Goal: Task Accomplishment & Management: Use online tool/utility

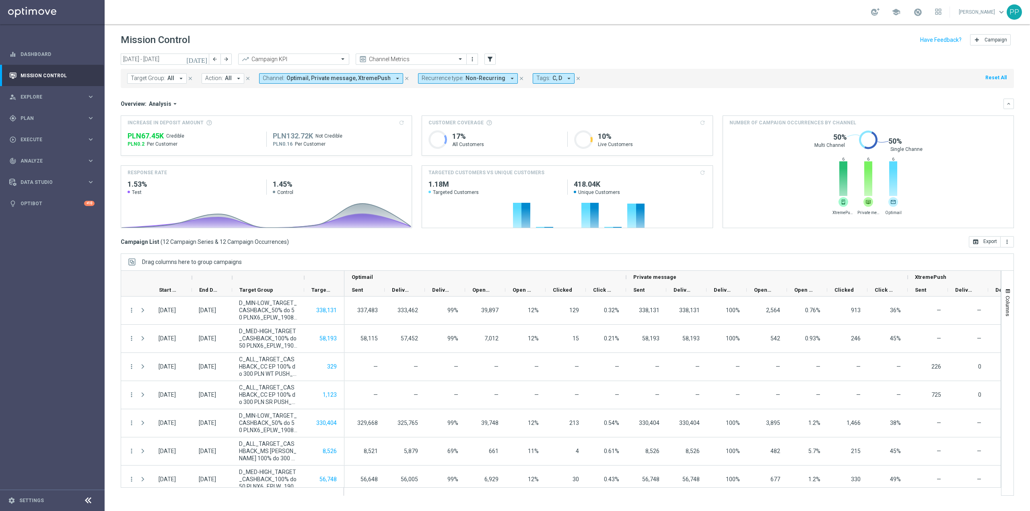
click at [537, 78] on span "Tags:" at bounding box center [544, 78] width 14 height 7
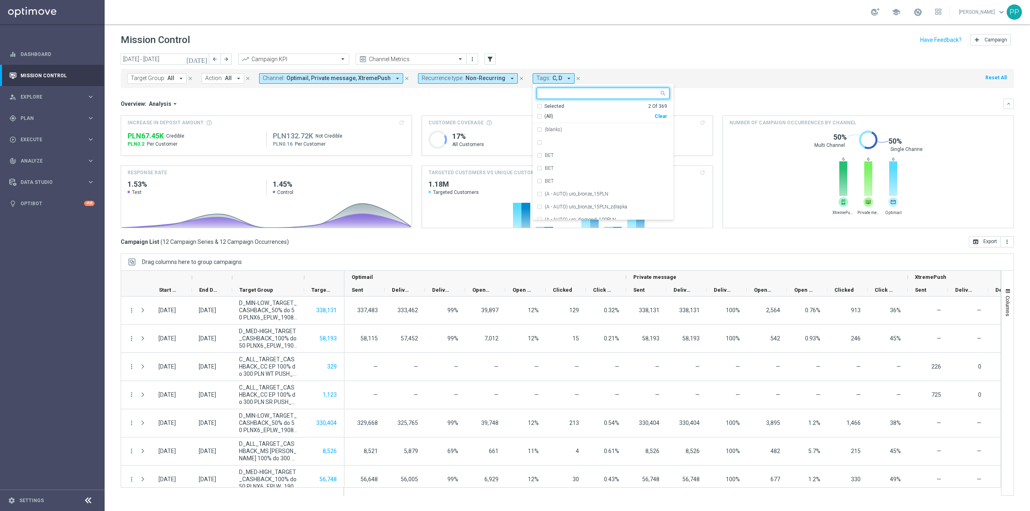
click at [0, 0] on div "Clear" at bounding box center [0, 0] width 0 height 0
click at [570, 95] on input "text" at bounding box center [600, 93] width 118 height 7
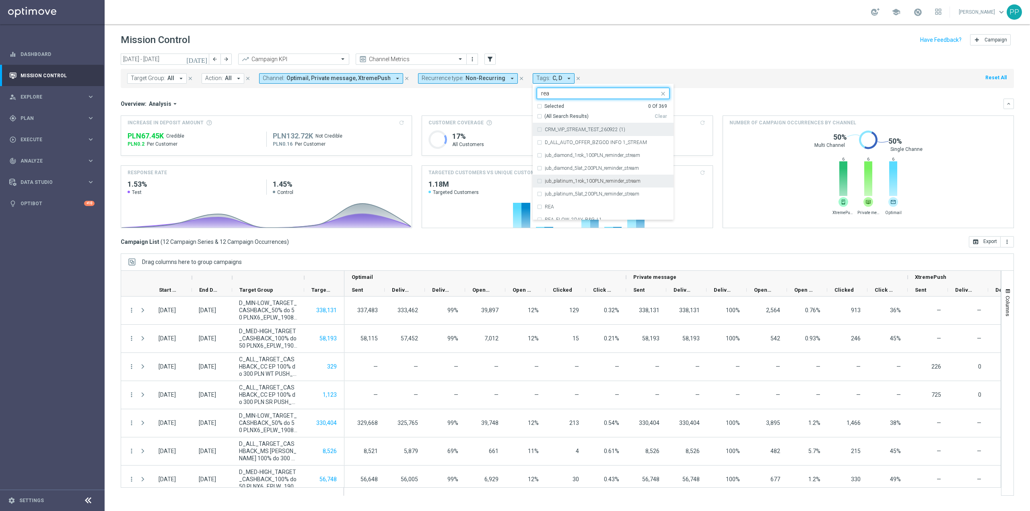
scroll to position [483, 0]
click at [594, 189] on div "REA" at bounding box center [607, 187] width 125 height 5
type input "rea"
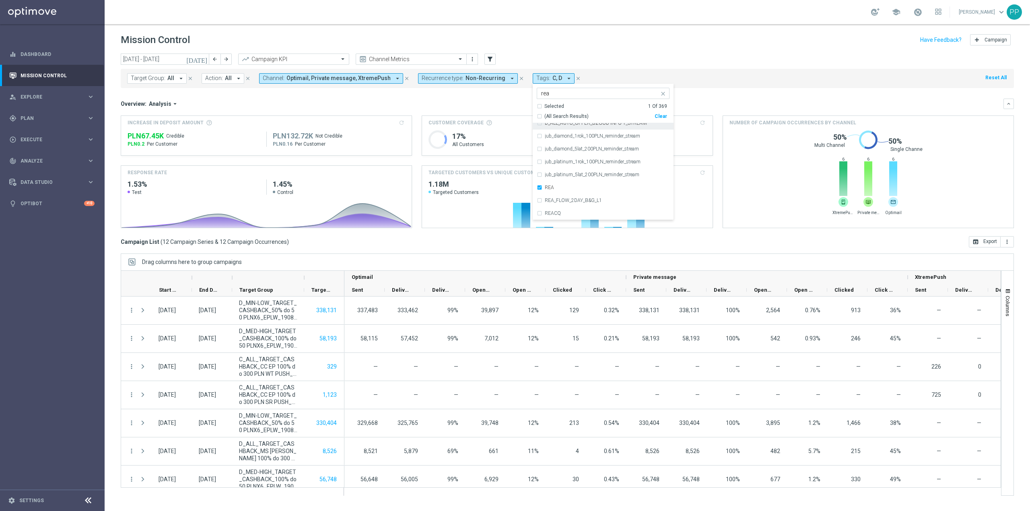
click at [624, 58] on div "[DATE] [DATE] - [DATE] arrow_back arrow_forward Campaign KPI trending_up Channe…" at bounding box center [568, 60] width 894 height 12
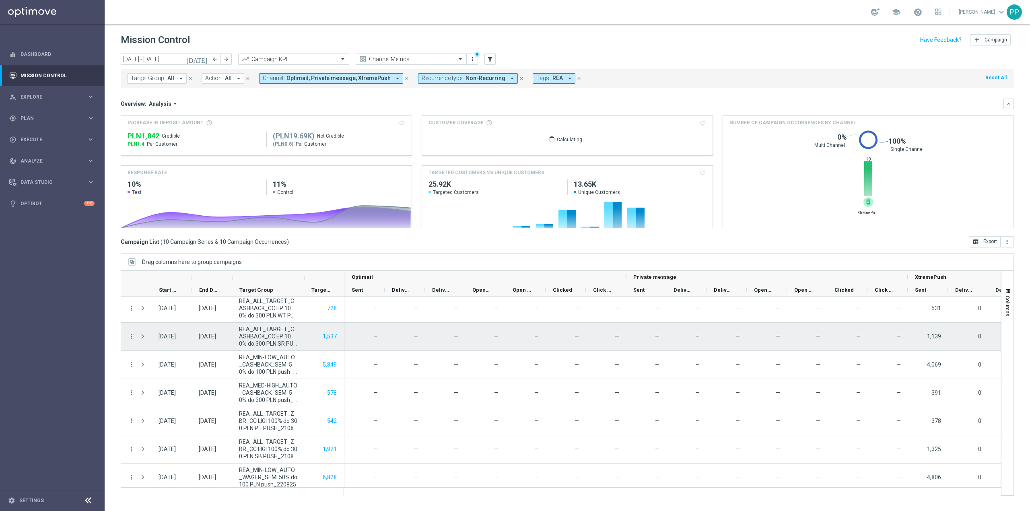
scroll to position [0, 0]
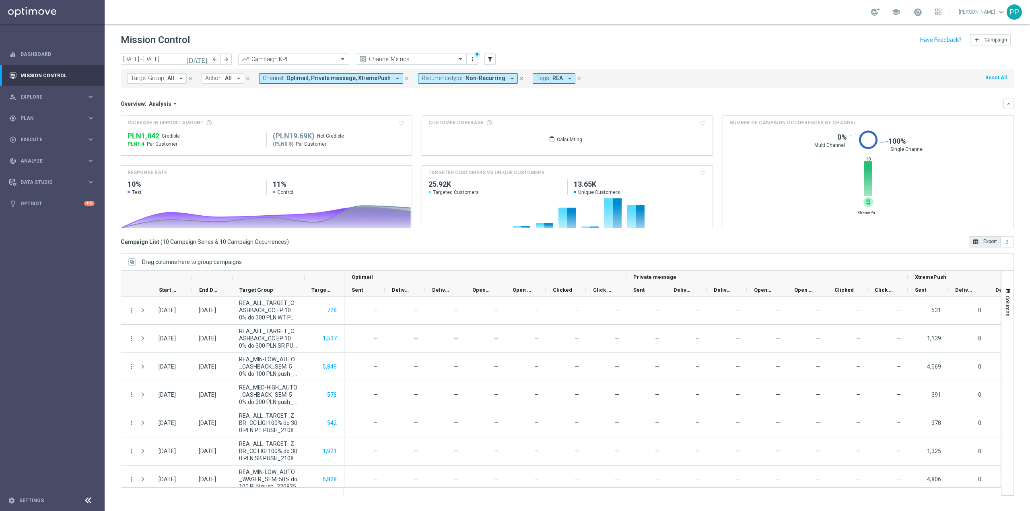
click at [987, 240] on button "open_in_browser Export" at bounding box center [985, 241] width 32 height 11
click at [464, 82] on button "Recurrence type: Non-Recurring arrow_drop_down" at bounding box center [468, 78] width 100 height 10
click at [445, 123] on label "Non-Recurring" at bounding box center [445, 123] width 31 height 5
click at [446, 134] on div "Recurring" at bounding box center [455, 136] width 50 height 5
click at [493, 102] on div "Overview: Analysis arrow_drop_down" at bounding box center [562, 103] width 883 height 7
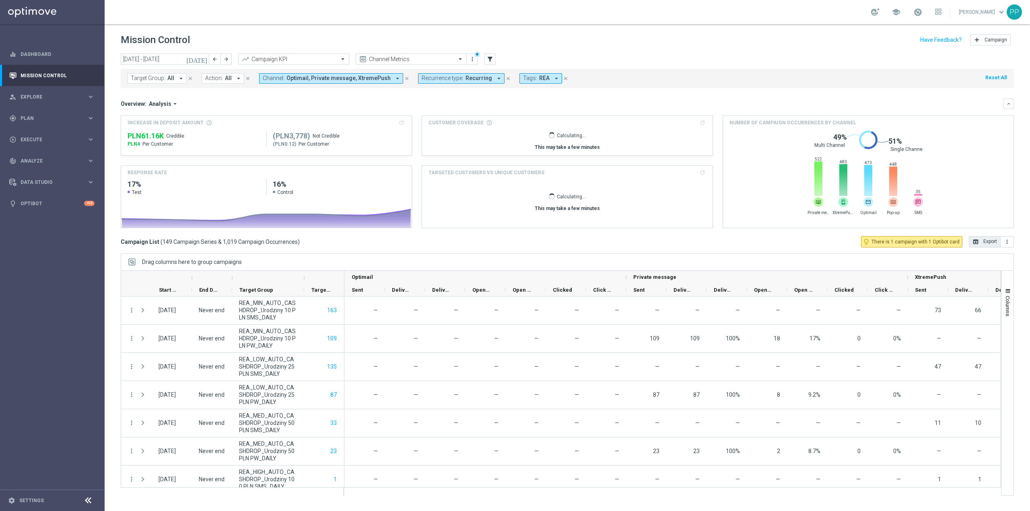
click at [986, 245] on button "open_in_browser Export" at bounding box center [985, 241] width 32 height 11
